Goal: Use online tool/utility

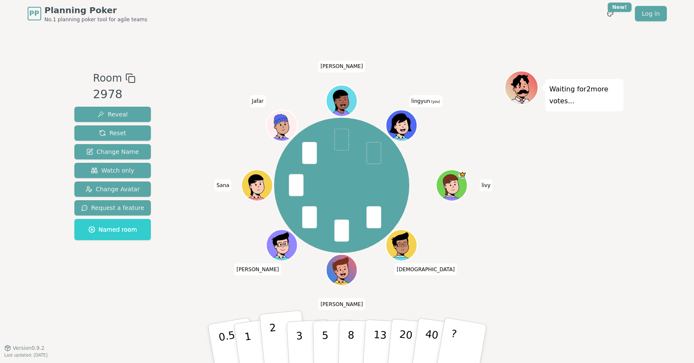
click at [271, 333] on p "2" at bounding box center [273, 345] width 11 height 46
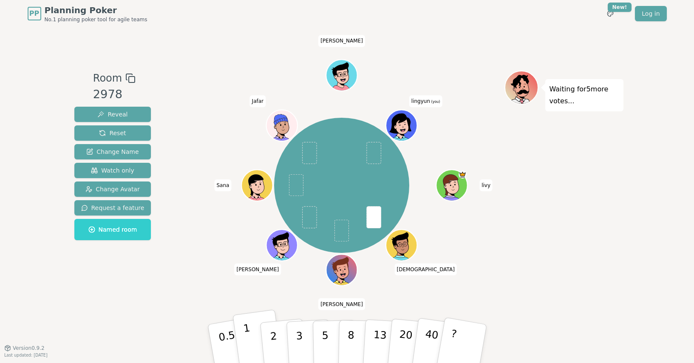
click at [248, 339] on p "1" at bounding box center [248, 345] width 13 height 46
click at [245, 342] on p "1" at bounding box center [248, 345] width 13 height 46
click at [280, 336] on button "2" at bounding box center [283, 344] width 48 height 68
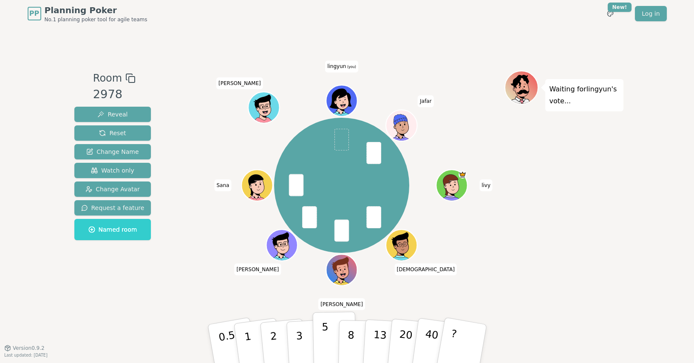
click at [319, 334] on button "5" at bounding box center [334, 343] width 44 height 65
click at [290, 332] on button "3" at bounding box center [308, 344] width 46 height 66
click at [254, 333] on button "1" at bounding box center [257, 343] width 51 height 69
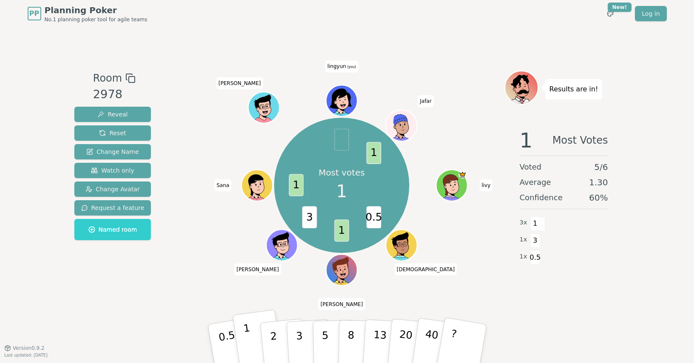
click at [254, 345] on button "1" at bounding box center [257, 343] width 51 height 69
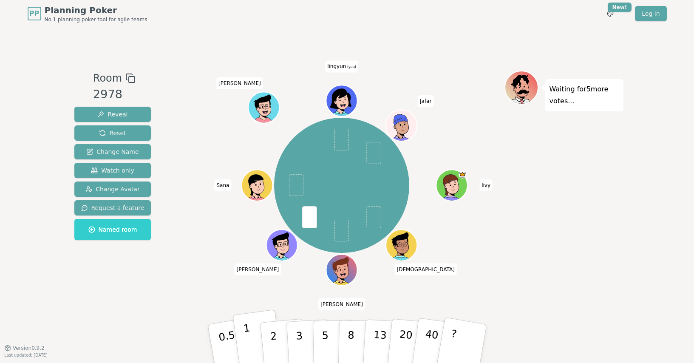
click at [247, 340] on p "1" at bounding box center [248, 345] width 13 height 46
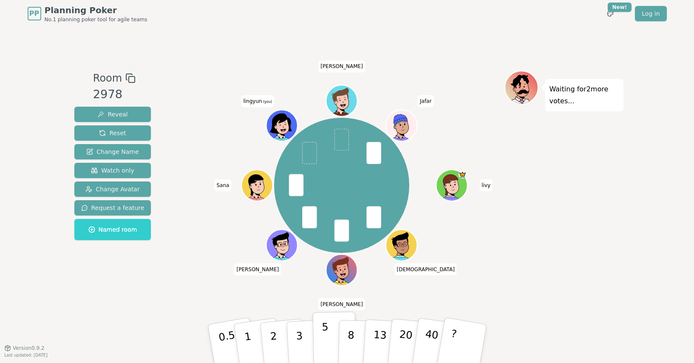
click at [319, 329] on button "5" at bounding box center [334, 343] width 44 height 65
click at [281, 335] on button "2" at bounding box center [283, 344] width 48 height 68
